Goal: Transaction & Acquisition: Subscribe to service/newsletter

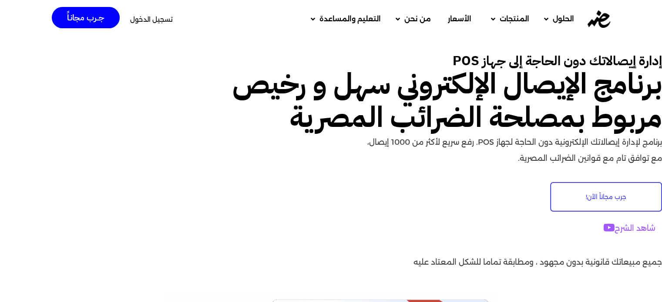
click at [455, 19] on span "الأسعار" at bounding box center [459, 19] width 23 height 10
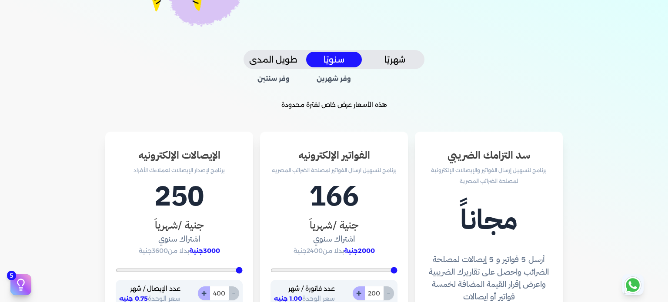
scroll to position [174, 0]
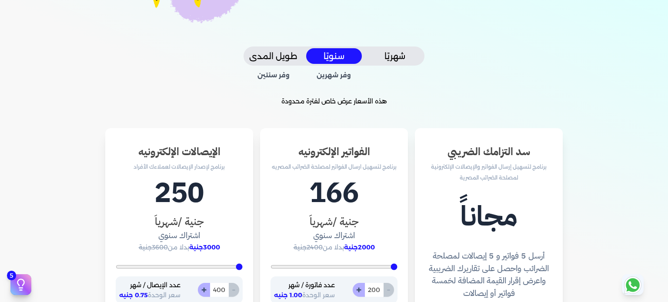
click at [398, 56] on button "شهريًا" at bounding box center [395, 56] width 56 height 16
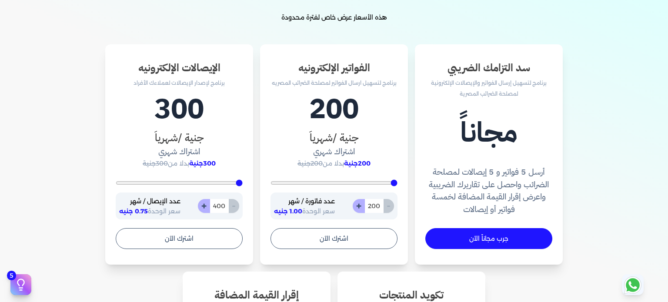
scroll to position [261, 0]
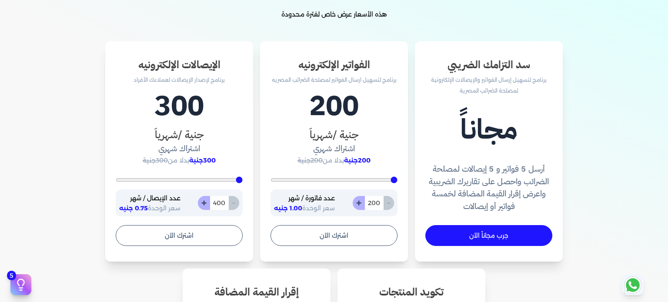
click at [209, 205] on button "+" at bounding box center [204, 203] width 12 height 14
type input "401"
click at [209, 205] on button "+" at bounding box center [204, 203] width 12 height 14
type input "402"
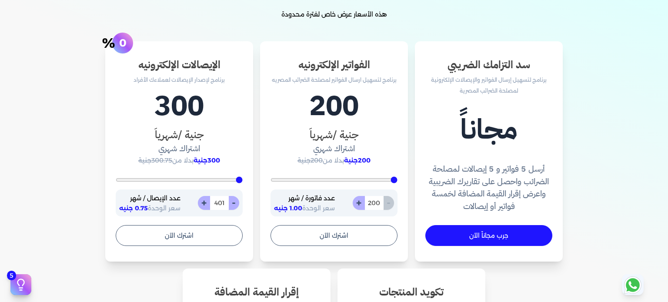
type input "402"
click at [209, 205] on button "+" at bounding box center [204, 203] width 12 height 14
type input "403"
click at [237, 206] on button "-" at bounding box center [233, 203] width 11 height 14
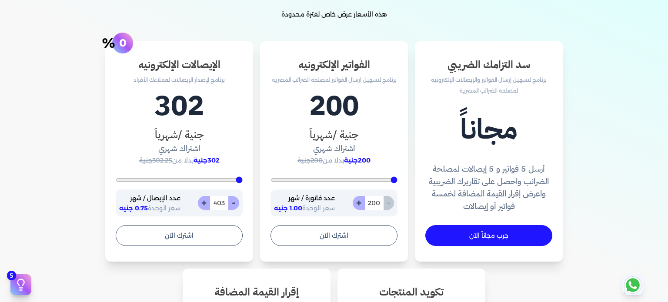
type input "402"
click at [237, 206] on button "-" at bounding box center [233, 203] width 11 height 14
type input "401"
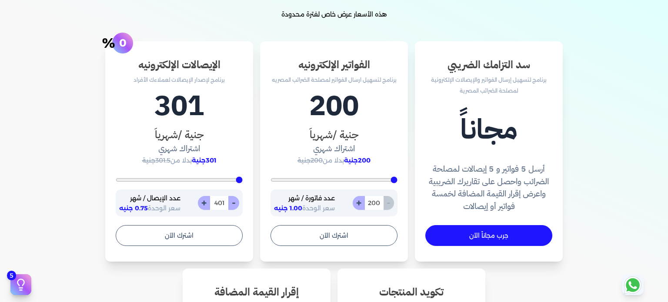
click at [237, 206] on button "-" at bounding box center [233, 203] width 11 height 14
type input "400"
click at [237, 206] on div "- 400 +" at bounding box center [218, 203] width 41 height 14
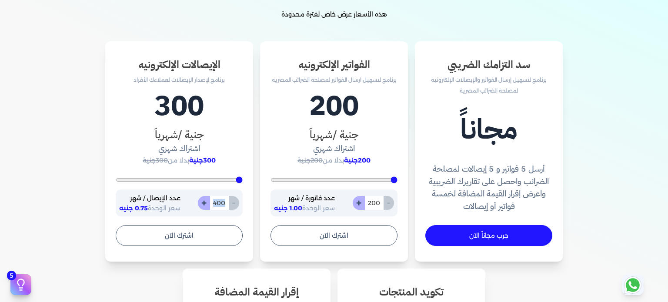
click at [237, 206] on div "- 400 +" at bounding box center [218, 203] width 41 height 14
click at [34, 208] on div "سد التزامك الضريبي برنامج لتسهيل إرسال الفواتير والإيصالات الإلكترونية لمصلحة ا…" at bounding box center [334, 281] width 654 height 481
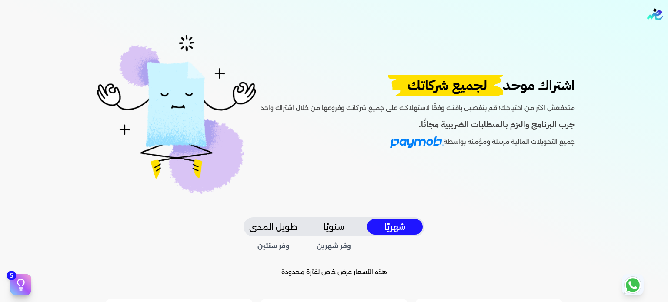
scroll to position [0, 0]
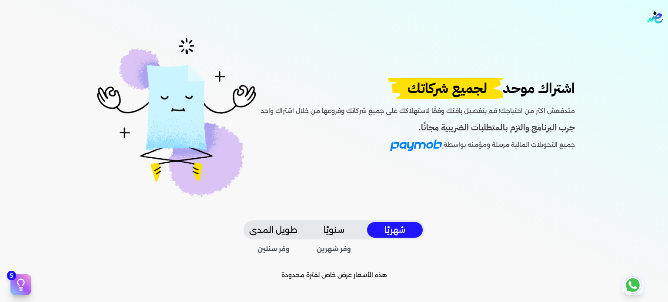
click at [278, 229] on button "طويل المدى" at bounding box center [273, 230] width 56 height 16
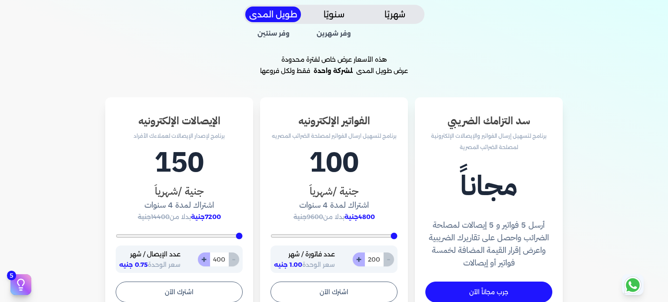
scroll to position [218, 0]
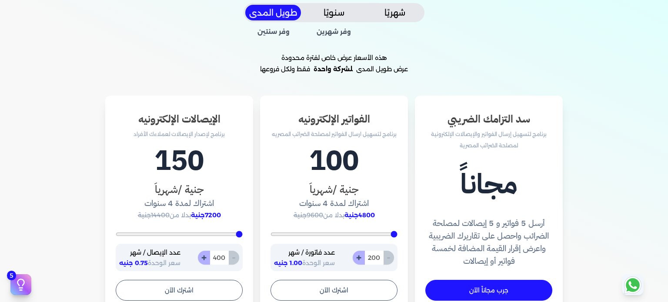
click at [272, 31] on span "وفر سنتين" at bounding box center [273, 32] width 57 height 10
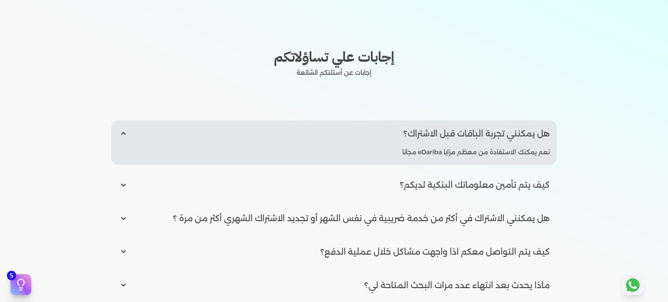
scroll to position [1088, 0]
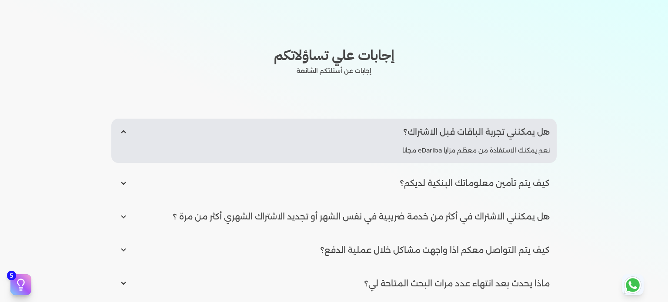
click at [131, 218] on input "radio" at bounding box center [334, 217] width 446 height 27
radio input "true"
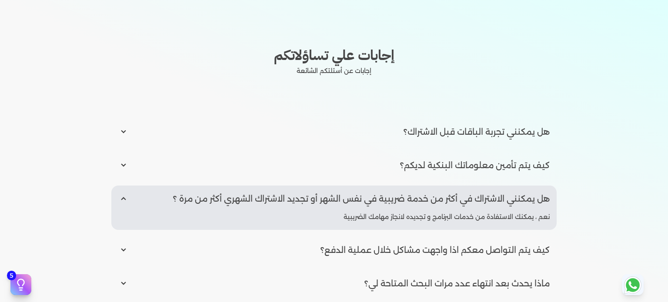
click at [128, 133] on input "radio" at bounding box center [334, 132] width 446 height 27
radio input "true"
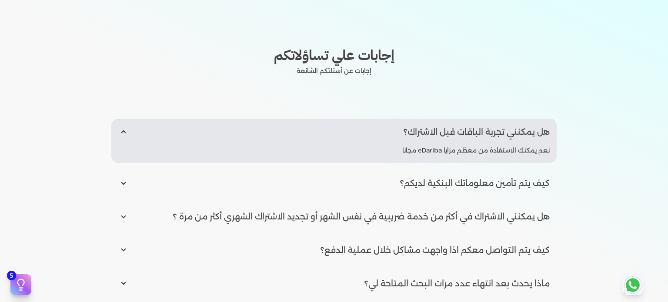
click at [127, 184] on input "radio" at bounding box center [334, 183] width 446 height 27
radio input "true"
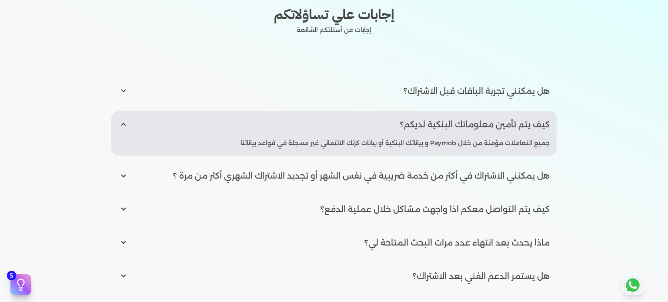
scroll to position [1131, 0]
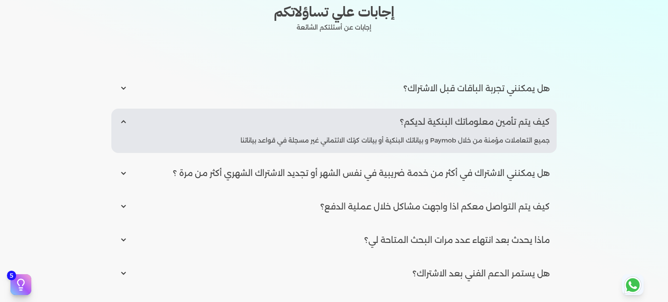
click at [125, 210] on input "radio" at bounding box center [334, 207] width 446 height 27
radio input "true"
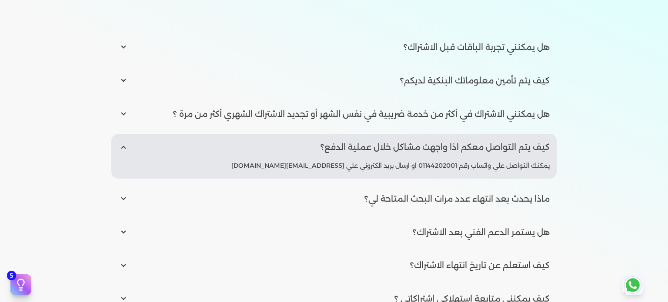
scroll to position [1175, 0]
